Goal: Information Seeking & Learning: Learn about a topic

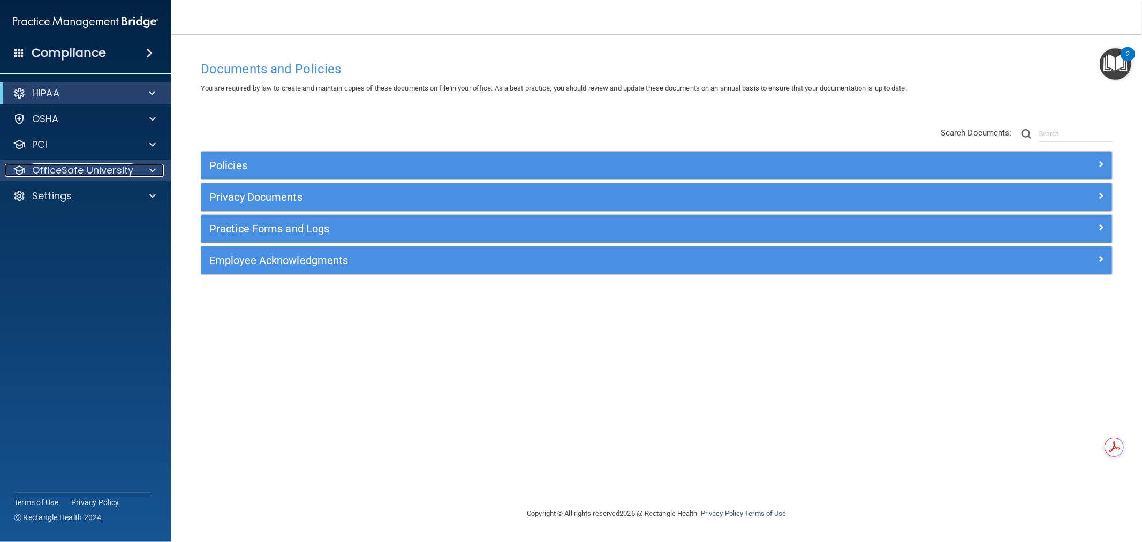
click at [150, 169] on span at bounding box center [152, 170] width 6 height 13
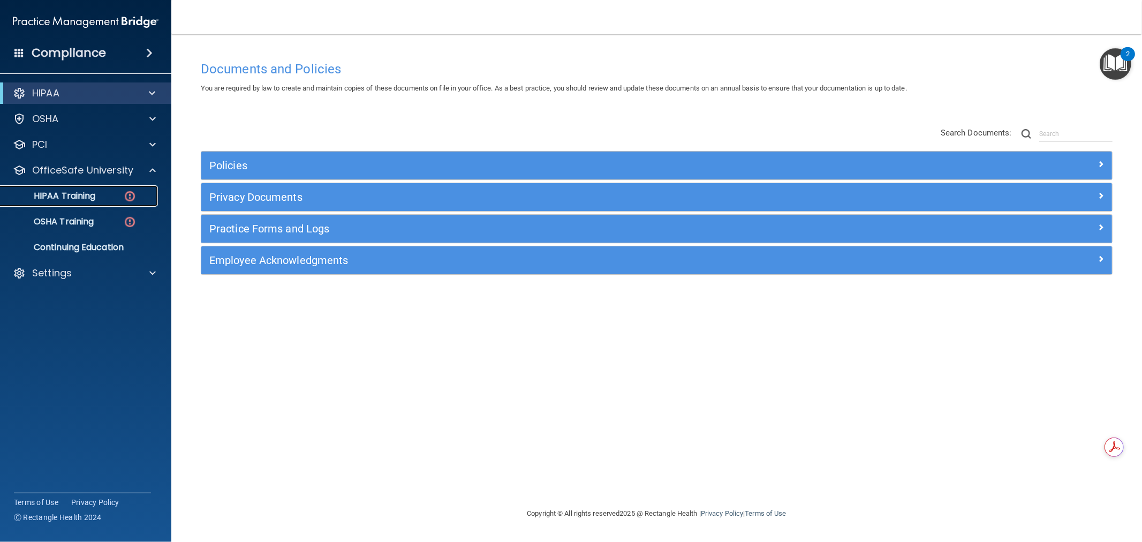
click at [77, 195] on p "HIPAA Training" at bounding box center [51, 196] width 88 height 11
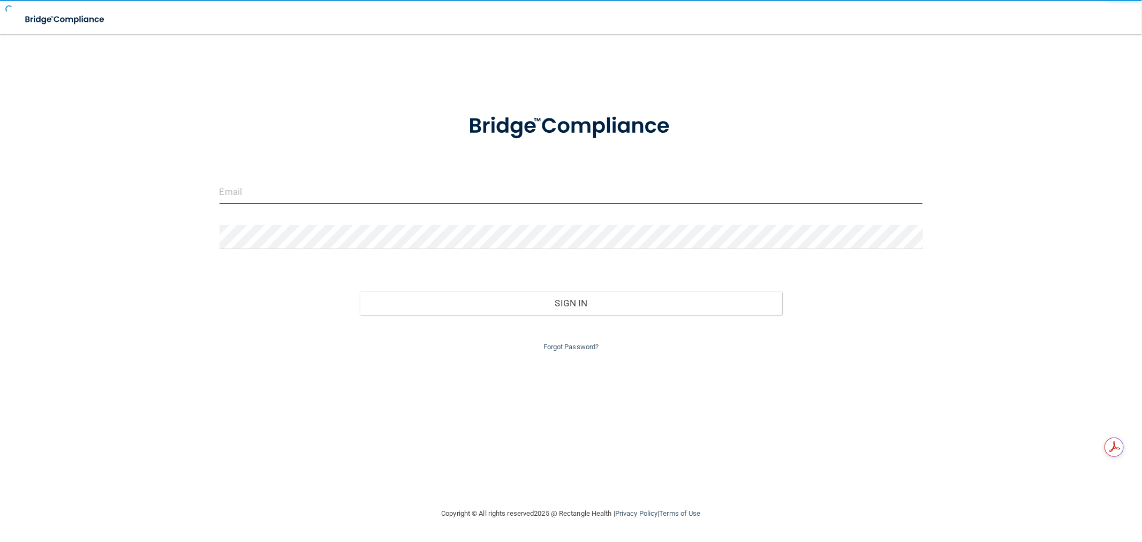
type input "[EMAIL_ADDRESS][DOMAIN_NAME]"
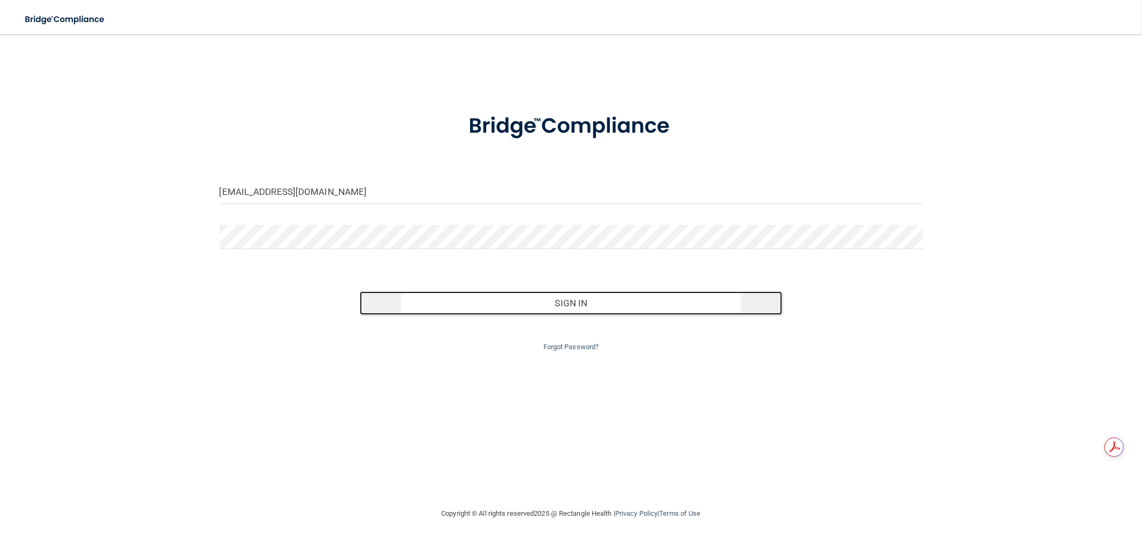
click at [514, 305] on button "Sign In" at bounding box center [571, 303] width 422 height 24
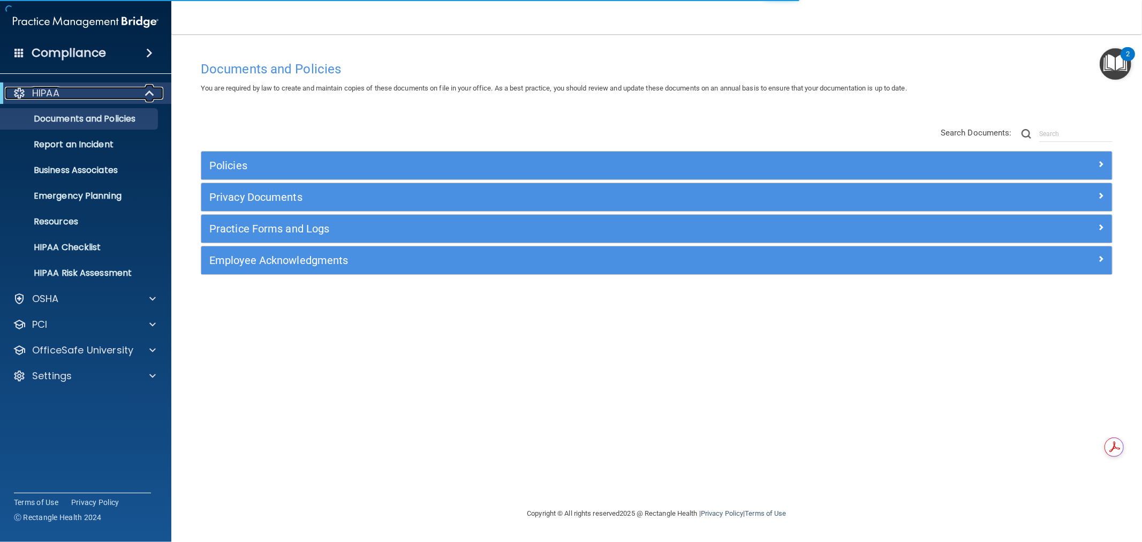
click at [148, 87] on span at bounding box center [150, 93] width 9 height 13
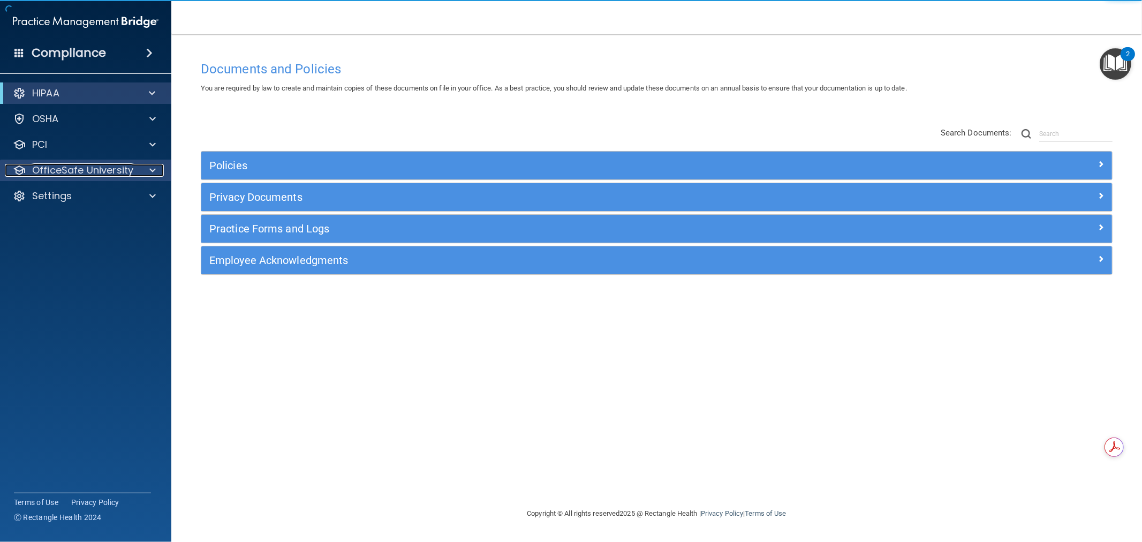
click at [159, 167] on div at bounding box center [151, 170] width 27 height 13
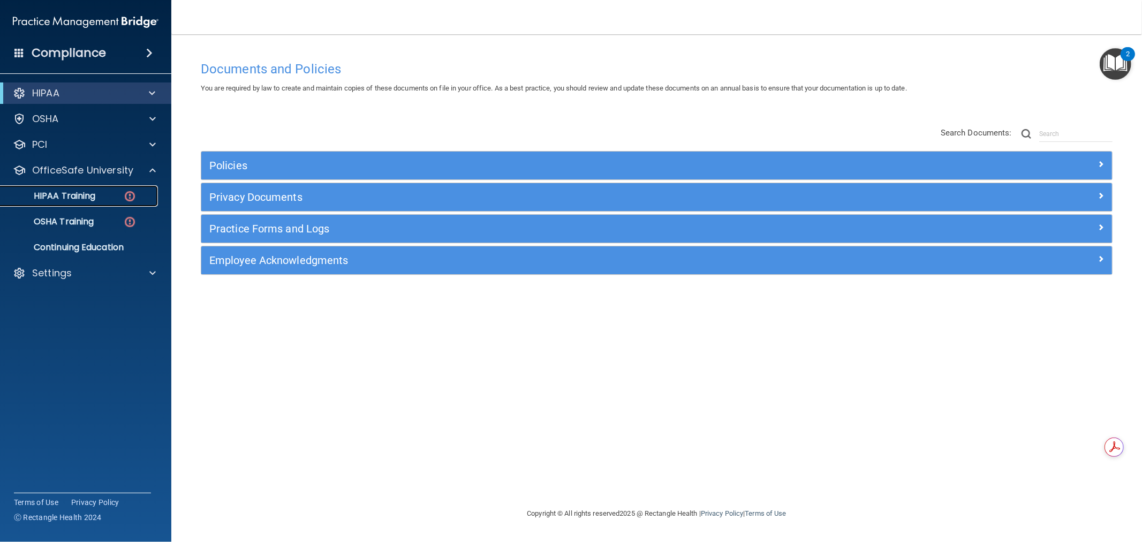
click at [87, 199] on p "HIPAA Training" at bounding box center [51, 196] width 88 height 11
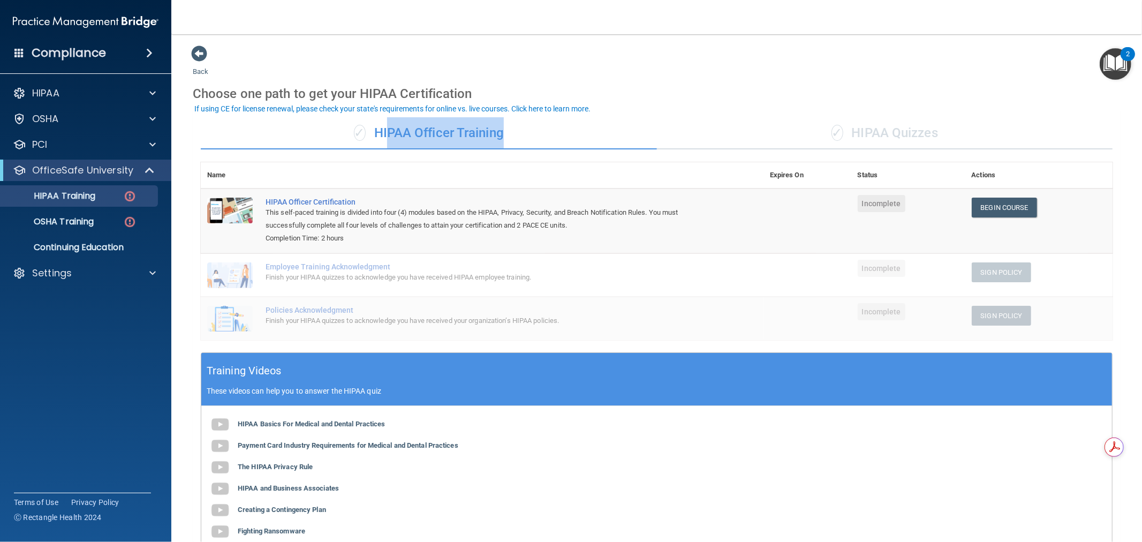
drag, startPoint x: 500, startPoint y: 129, endPoint x: 569, endPoint y: 135, distance: 69.4
click at [381, 130] on div "✓ HIPAA Officer Training" at bounding box center [429, 133] width 456 height 32
drag, startPoint x: 950, startPoint y: 129, endPoint x: 854, endPoint y: 135, distance: 96.1
click at [854, 135] on div "✓ HIPAA Quizzes" at bounding box center [885, 133] width 456 height 32
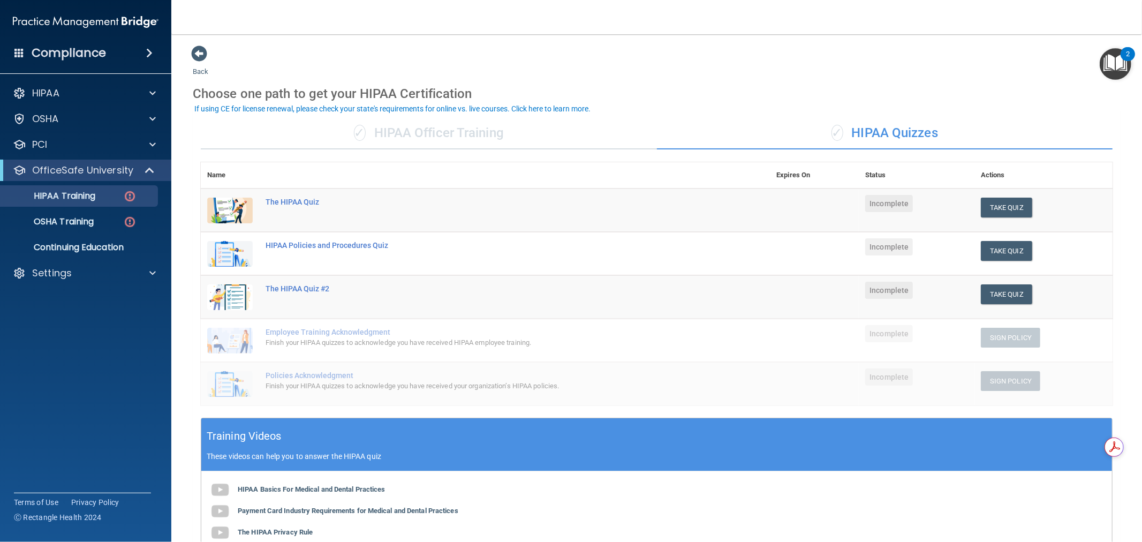
click at [465, 36] on main "Back Choose one path to get your HIPAA Certification ✓ HIPAA Officer Training ✓…" at bounding box center [656, 288] width 971 height 508
click at [152, 91] on span at bounding box center [152, 93] width 6 height 13
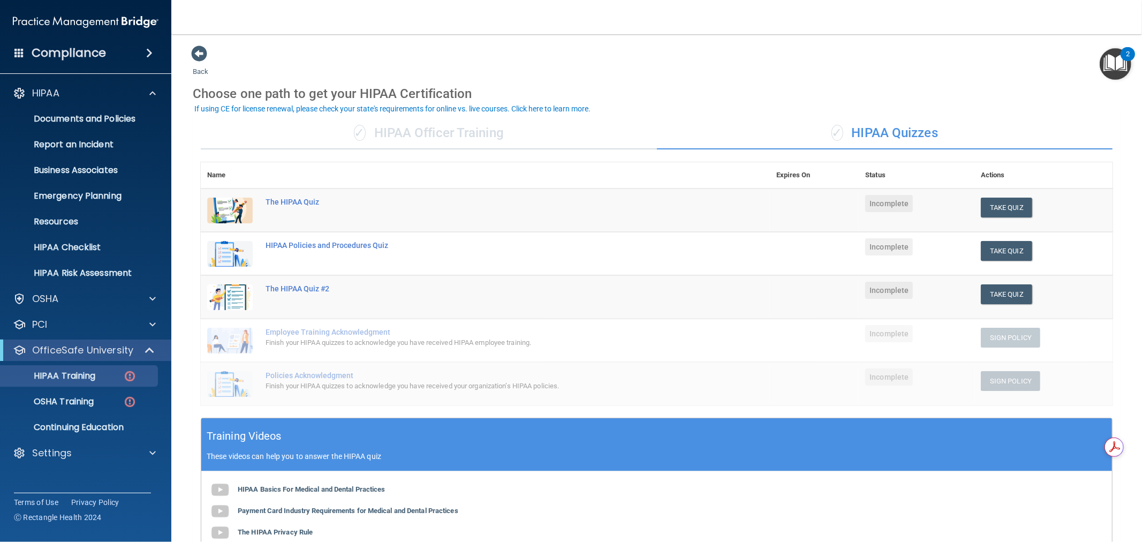
drag, startPoint x: 444, startPoint y: 34, endPoint x: 427, endPoint y: 35, distance: 17.7
click at [427, 35] on main "Back Choose one path to get your HIPAA Certification ✓ HIPAA Officer Training ✓…" at bounding box center [656, 288] width 971 height 508
